Goal: Task Accomplishment & Management: Manage account settings

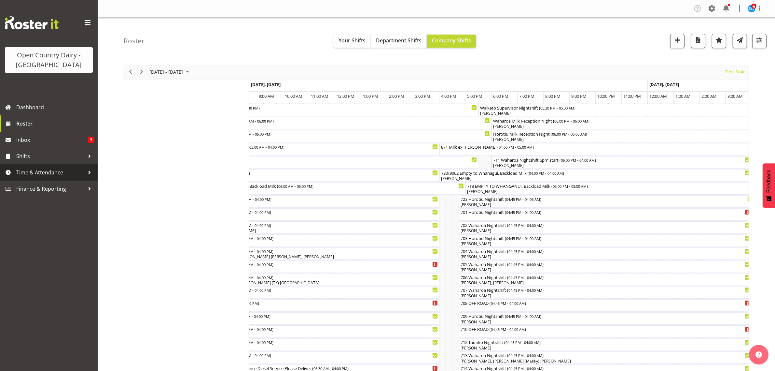
click at [34, 168] on span "Time & Attendance" at bounding box center [50, 172] width 68 height 10
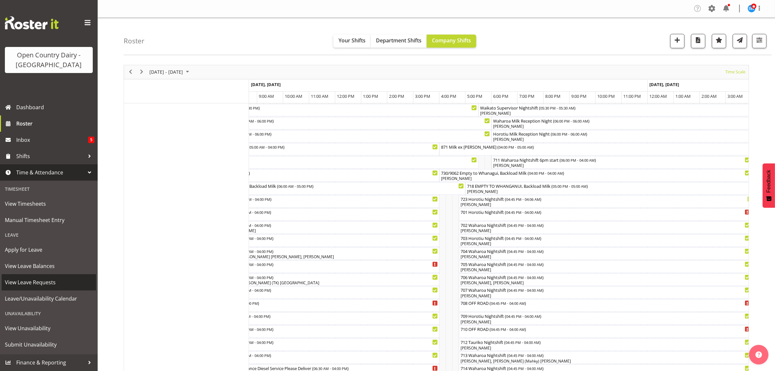
click at [40, 277] on span "View Leave Requests" at bounding box center [49, 282] width 88 height 10
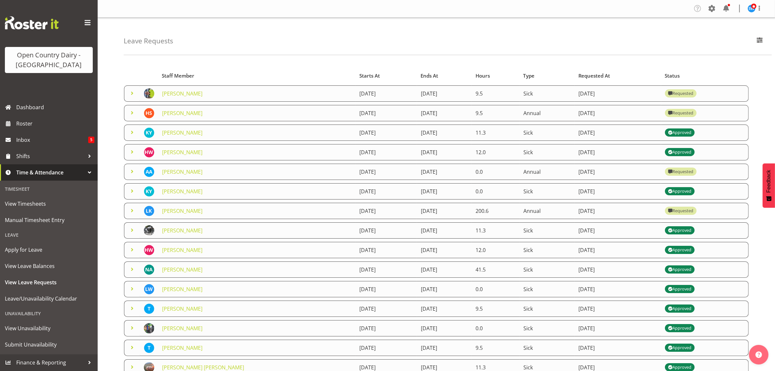
click at [323, 24] on div "Leave Requests Search Search for a particular employee Status All Approved Requ…" at bounding box center [448, 36] width 648 height 37
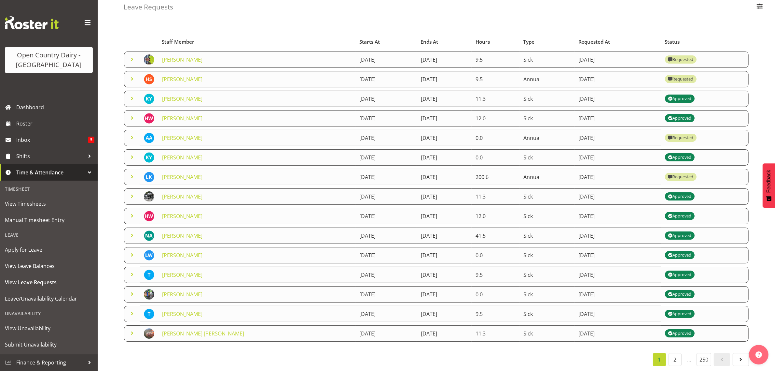
scroll to position [42, 0]
click at [673, 356] on link "2" at bounding box center [675, 359] width 13 height 13
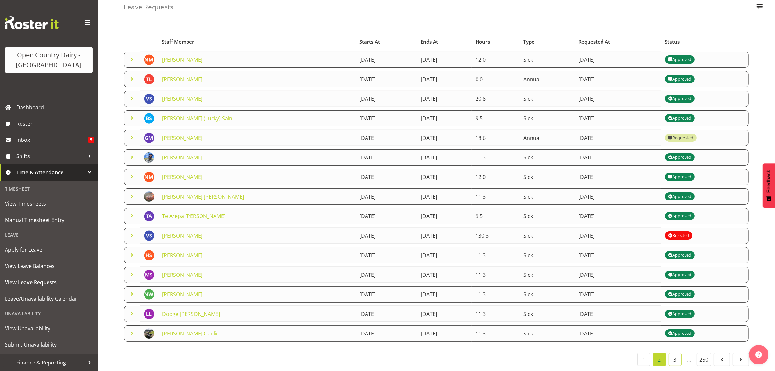
click at [673, 354] on link "3" at bounding box center [675, 359] width 13 height 13
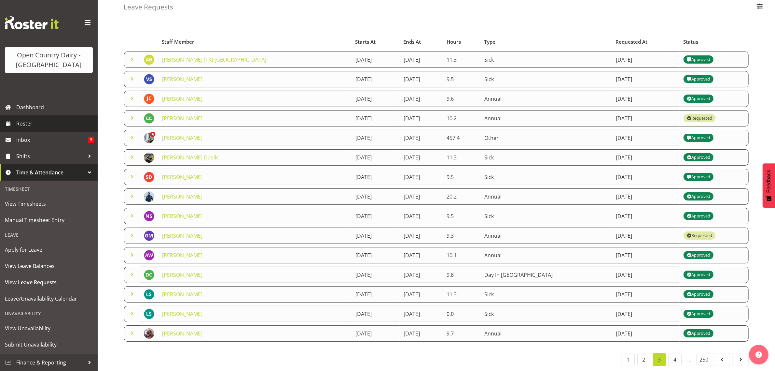
click at [27, 123] on span "Roster" at bounding box center [55, 124] width 78 height 10
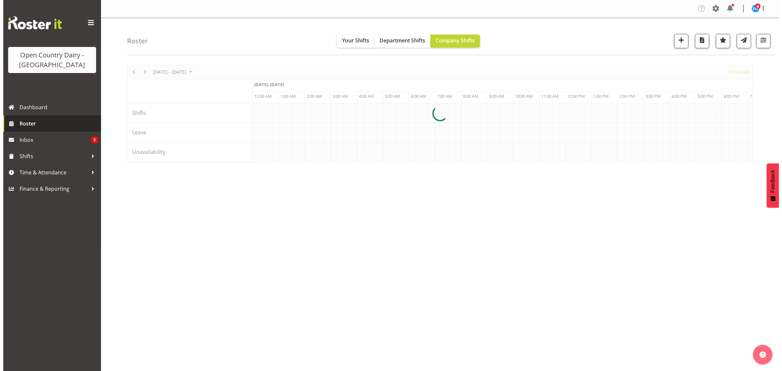
scroll to position [0, 2501]
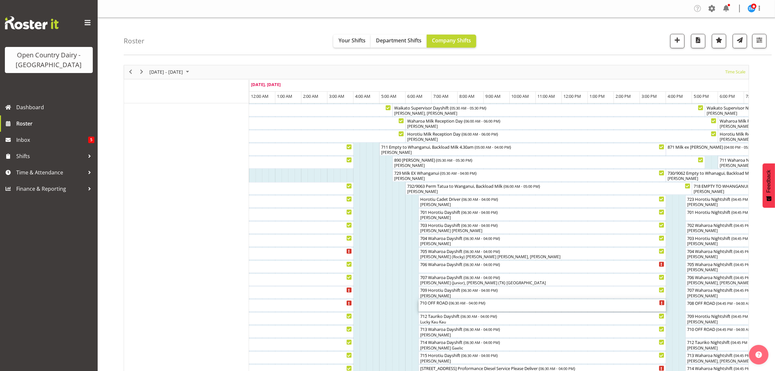
click at [427, 303] on div "710 OFF ROAD ( 06:30 AM - 04:00 PM )" at bounding box center [542, 302] width 245 height 7
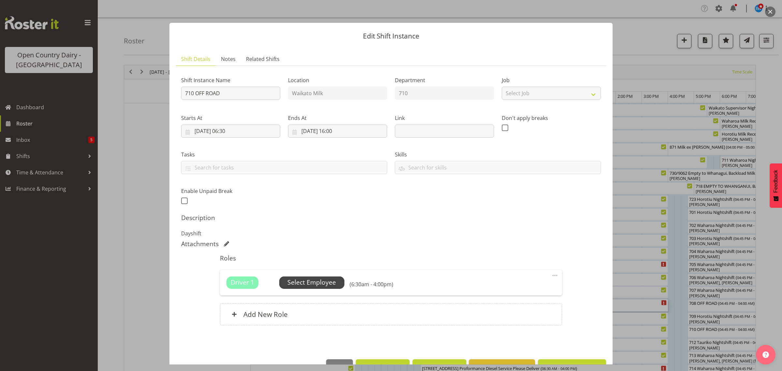
click at [308, 282] on span "Select Employee" at bounding box center [311, 281] width 49 height 9
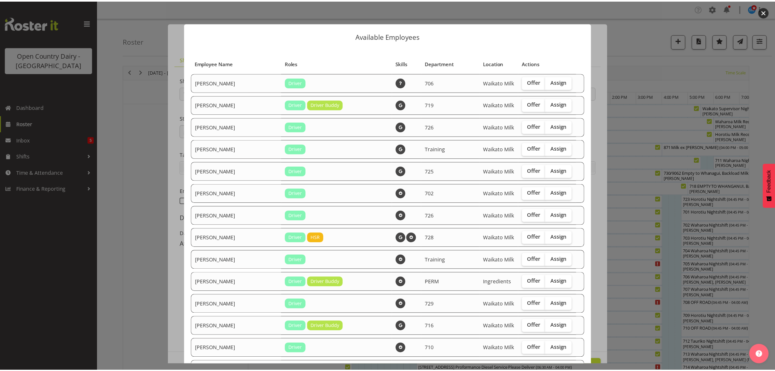
scroll to position [38, 0]
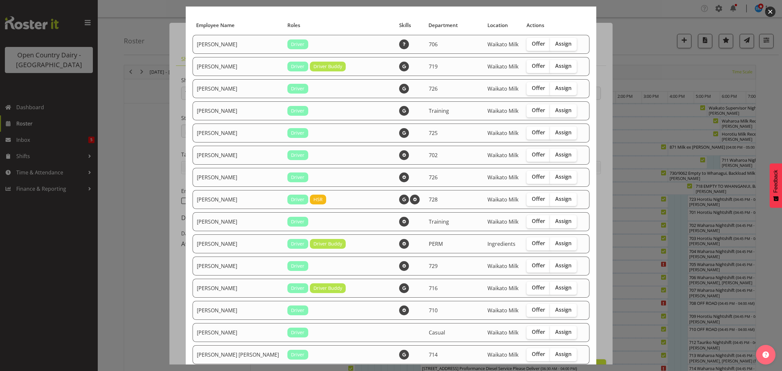
click at [83, 236] on div at bounding box center [391, 185] width 782 height 371
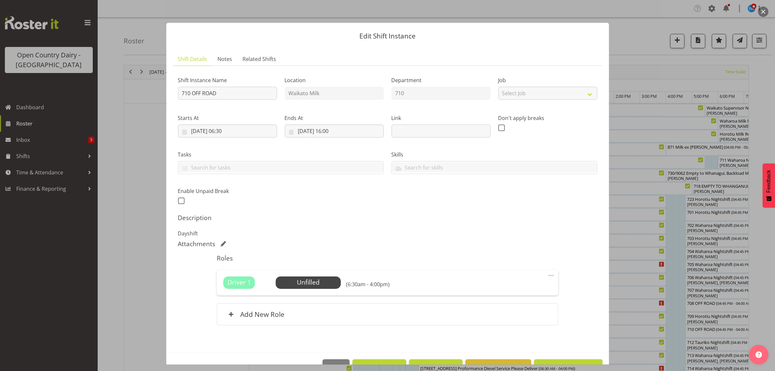
click at [50, 170] on div at bounding box center [387, 185] width 775 height 371
